Goal: Task Accomplishment & Management: Manage account settings

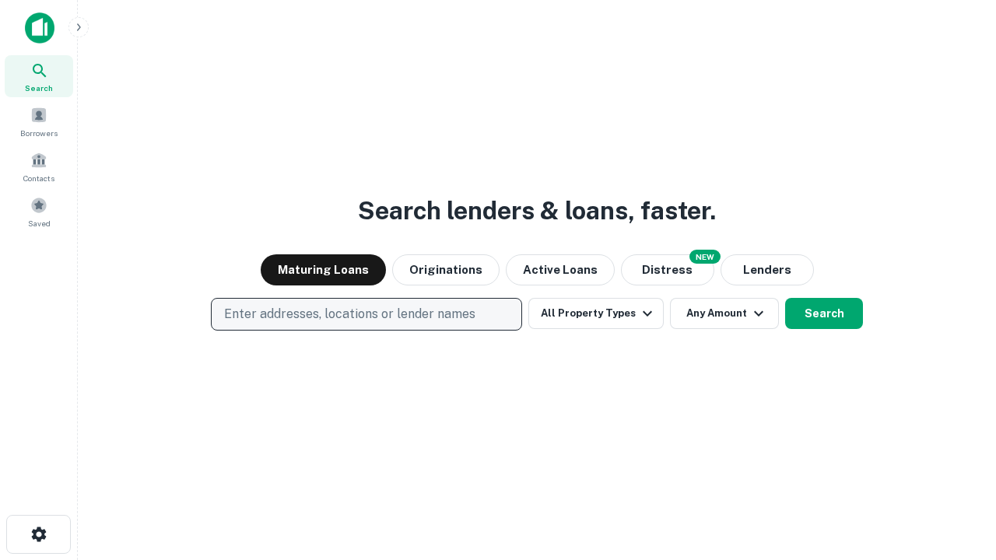
click at [366, 314] on p "Enter addresses, locations or lender names" at bounding box center [349, 314] width 251 height 19
type input "**********"
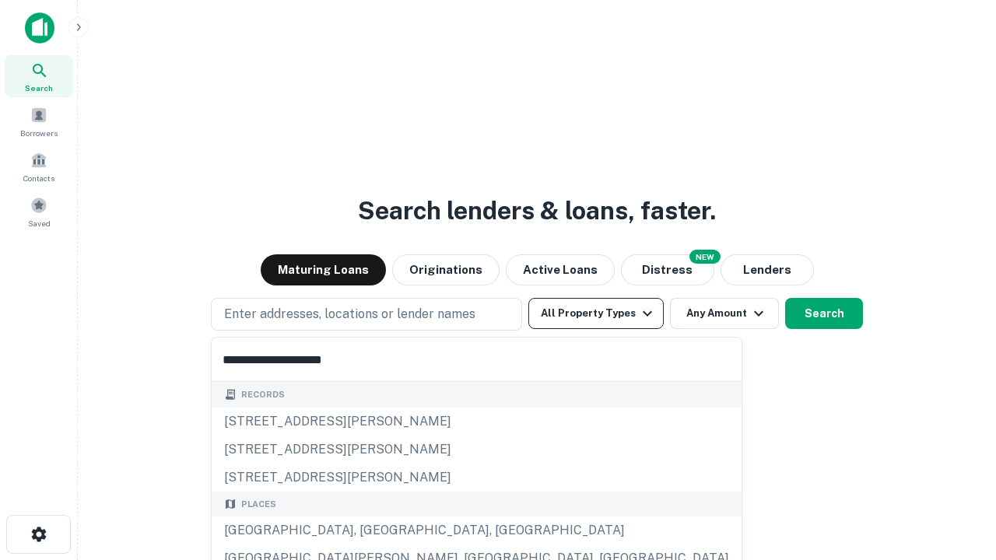
click at [372, 530] on div "[GEOGRAPHIC_DATA], [GEOGRAPHIC_DATA], [GEOGRAPHIC_DATA]" at bounding box center [477, 530] width 530 height 28
click at [596, 313] on button "All Property Types" at bounding box center [595, 313] width 135 height 31
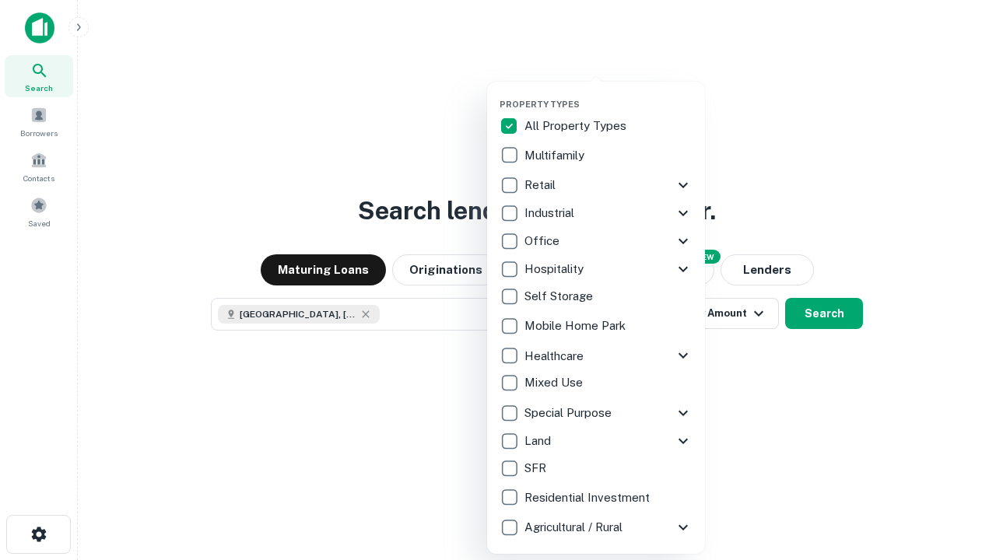
click at [608, 94] on button "button" at bounding box center [608, 94] width 218 height 1
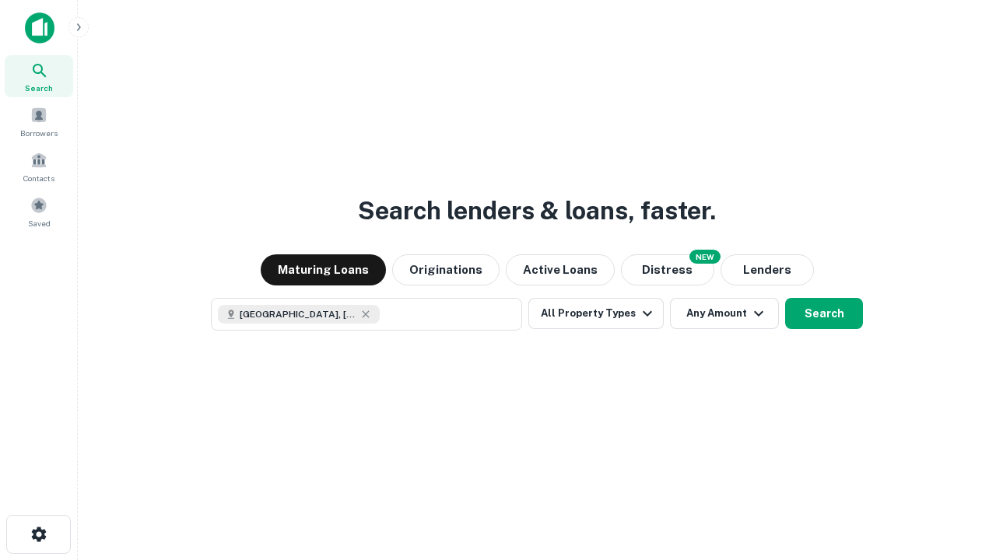
scroll to position [25, 0]
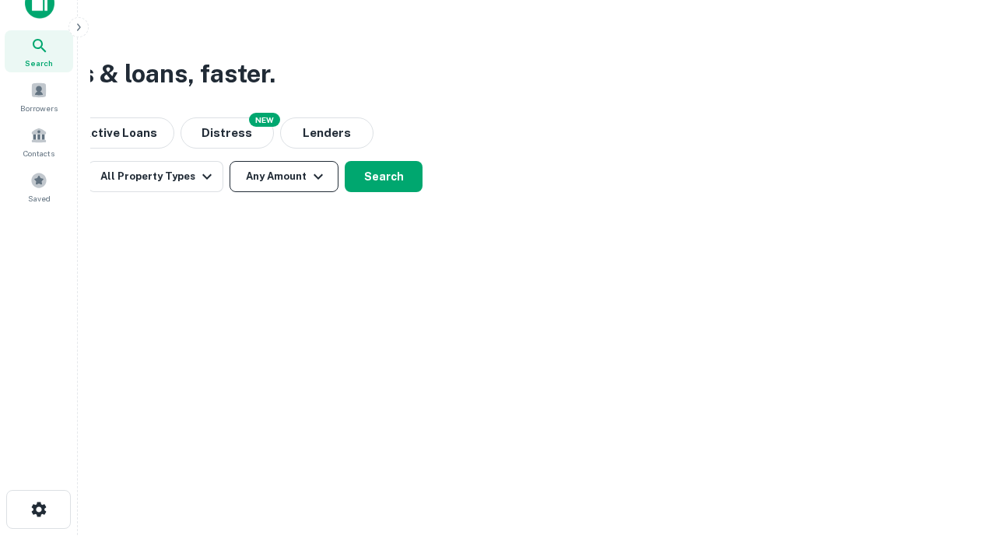
click at [284, 177] on button "Any Amount" at bounding box center [283, 176] width 109 height 31
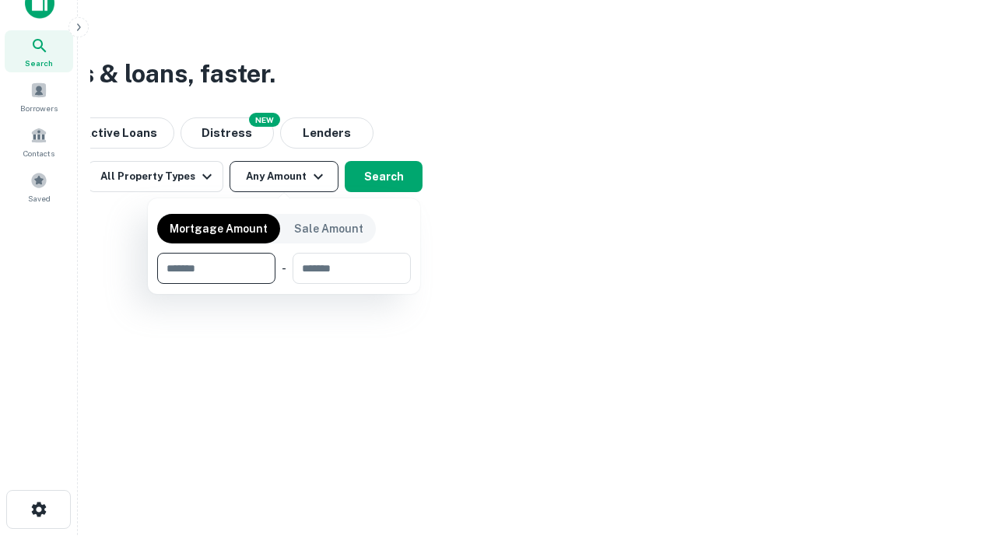
type input "*******"
click at [284, 284] on button "button" at bounding box center [284, 284] width 254 height 1
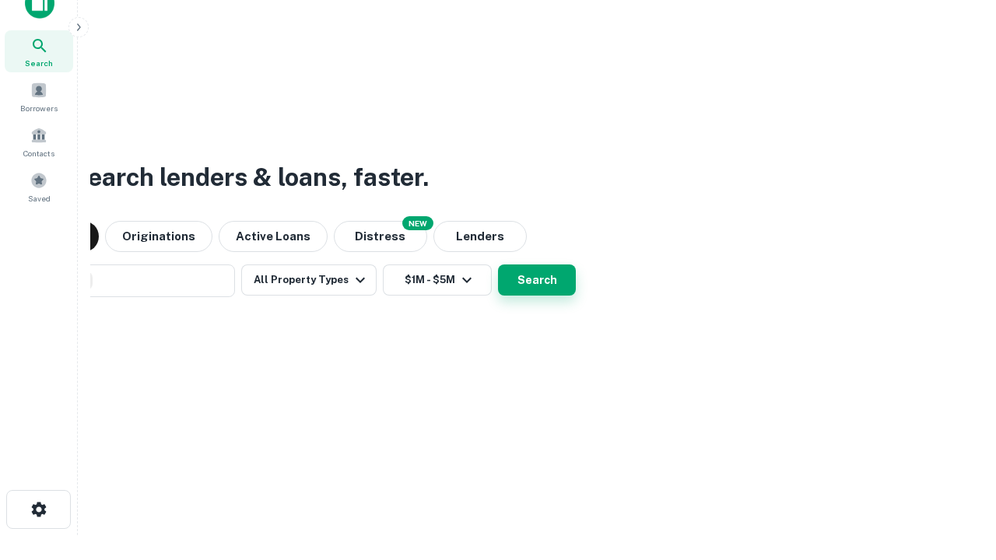
click at [498, 264] on button "Search" at bounding box center [537, 279] width 78 height 31
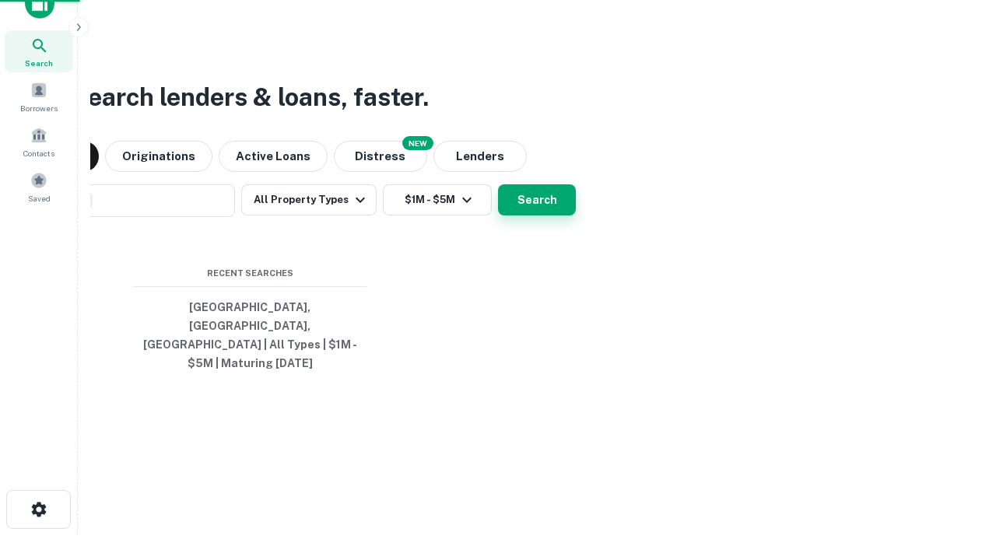
scroll to position [51, 440]
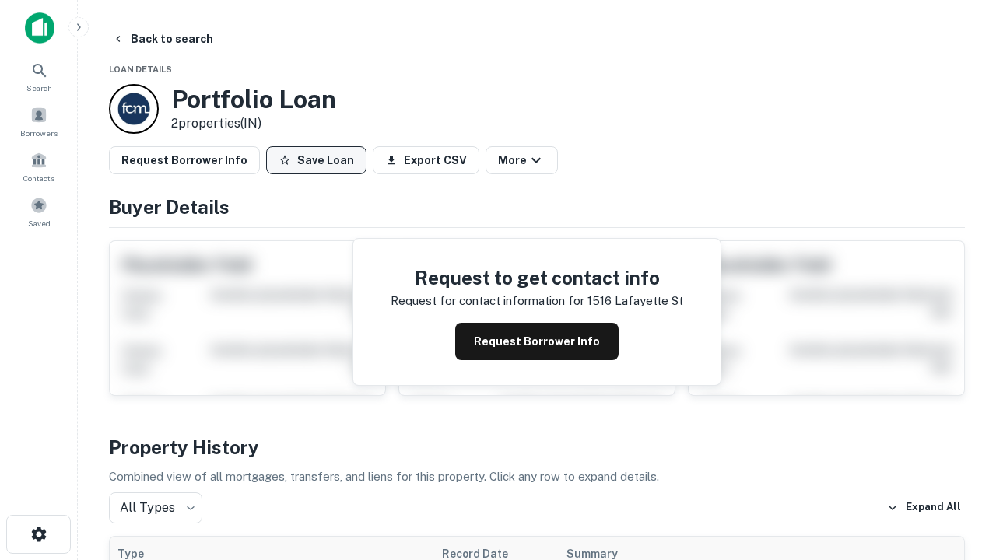
click at [316, 160] on button "Save Loan" at bounding box center [316, 160] width 100 height 28
click at [320, 160] on button "Loan Saved" at bounding box center [319, 160] width 107 height 28
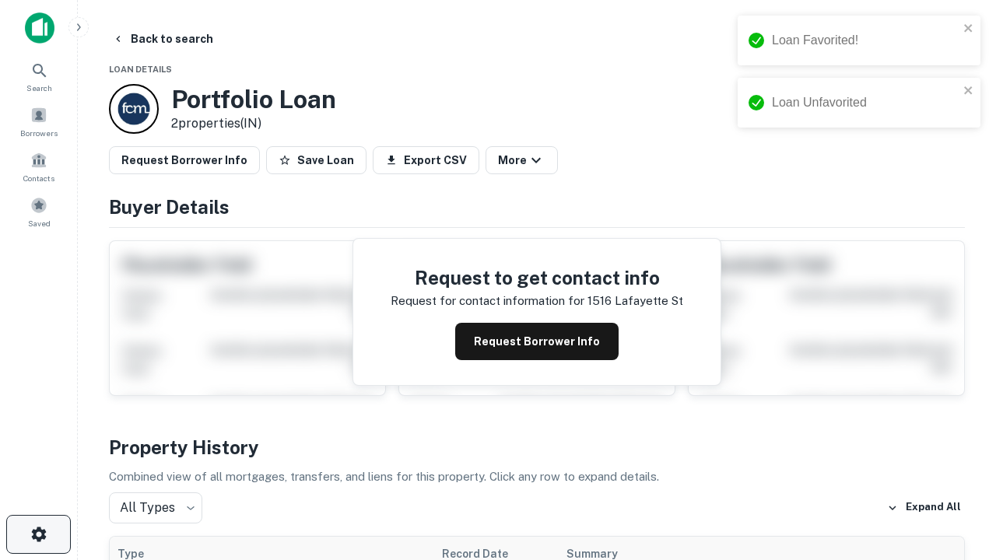
click at [38, 534] on icon "button" at bounding box center [39, 534] width 19 height 19
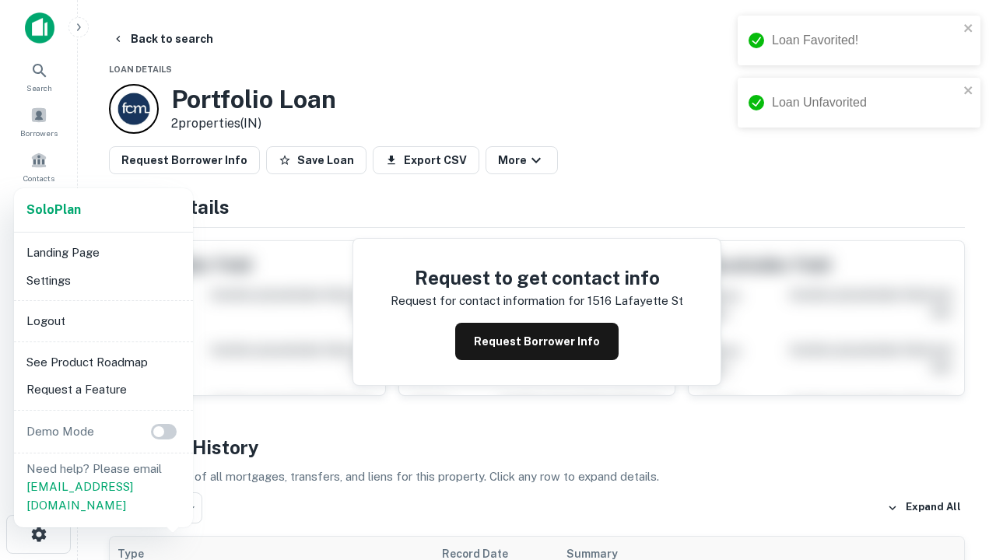
click at [103, 320] on li "Logout" at bounding box center [103, 321] width 166 height 28
